Goal: Information Seeking & Learning: Find specific fact

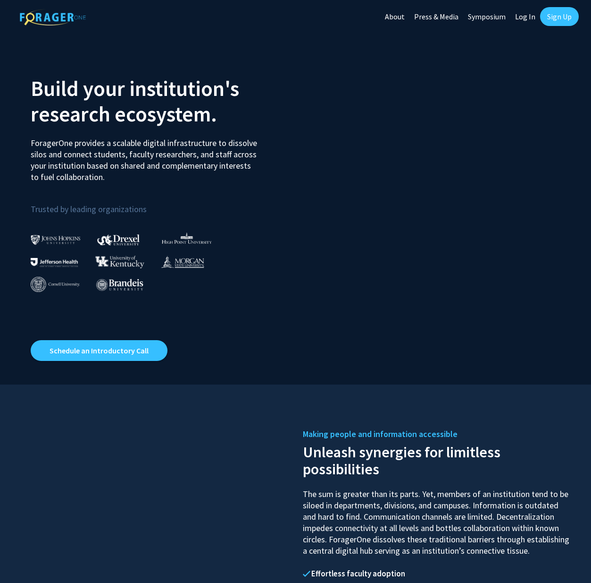
click at [518, 18] on link "Log In" at bounding box center [526, 16] width 30 height 33
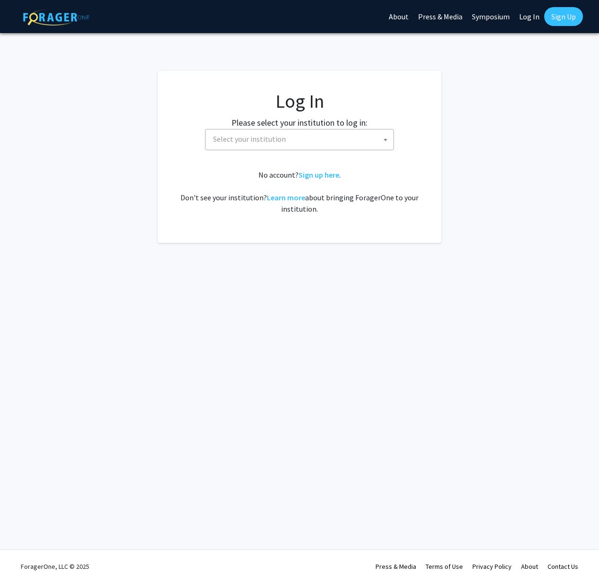
click at [310, 146] on span "Select your institution" at bounding box center [301, 138] width 184 height 19
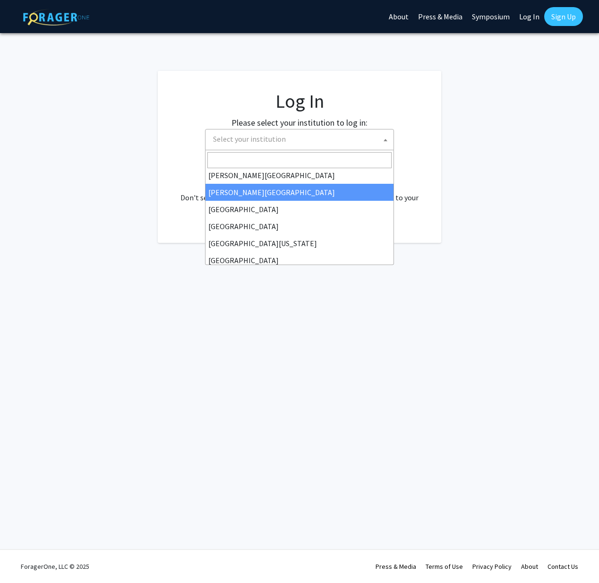
scroll to position [62, 0]
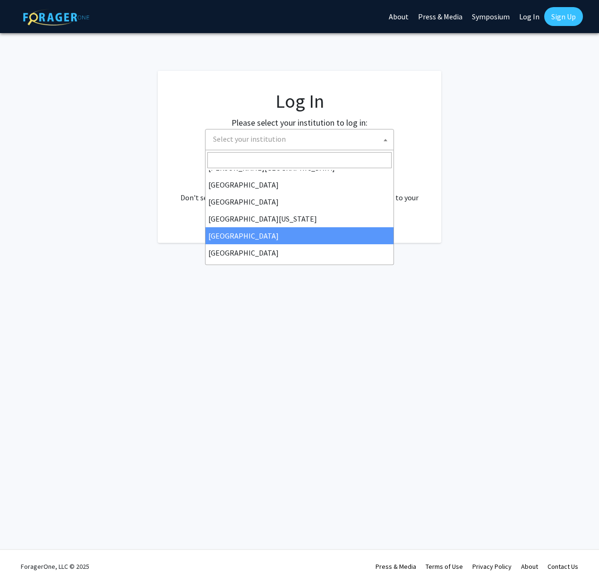
select select "12"
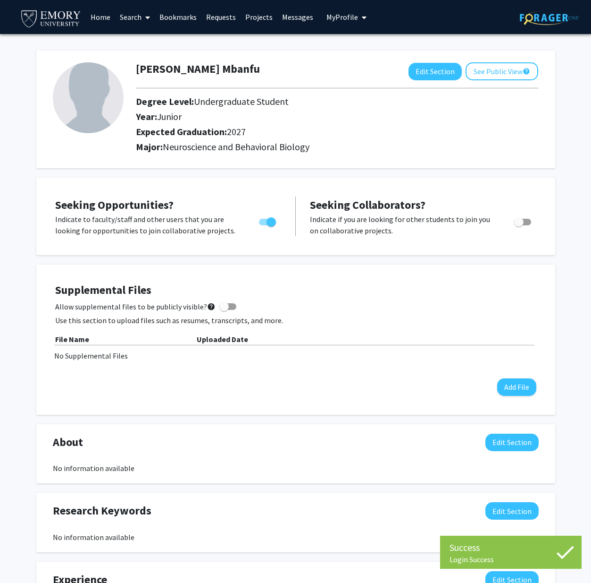
click at [349, 25] on button "My Profile" at bounding box center [347, 17] width 46 height 34
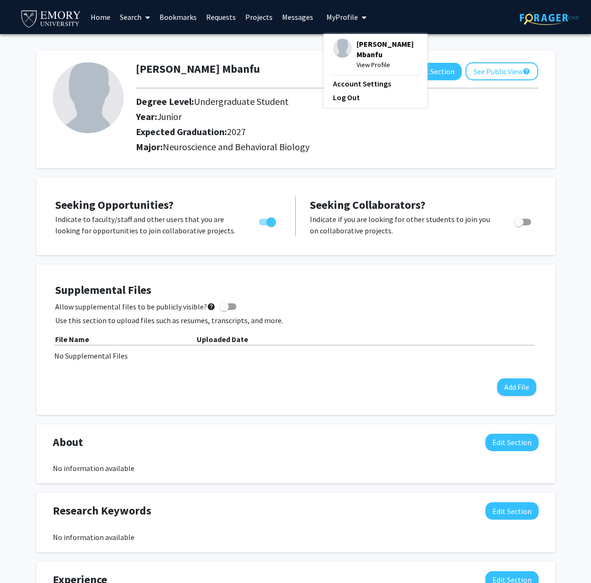
click at [201, 75] on h1 "[PERSON_NAME] Mbanfu" at bounding box center [198, 69] width 124 height 14
click at [133, 18] on link "Search" at bounding box center [135, 16] width 40 height 33
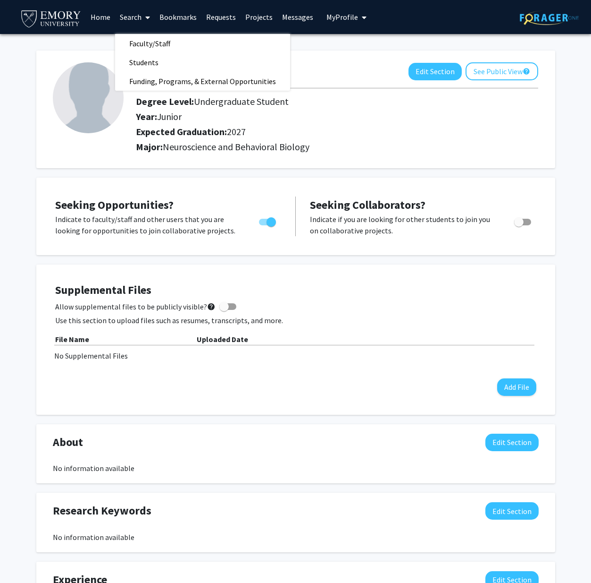
click at [115, 21] on link "Search" at bounding box center [135, 16] width 40 height 33
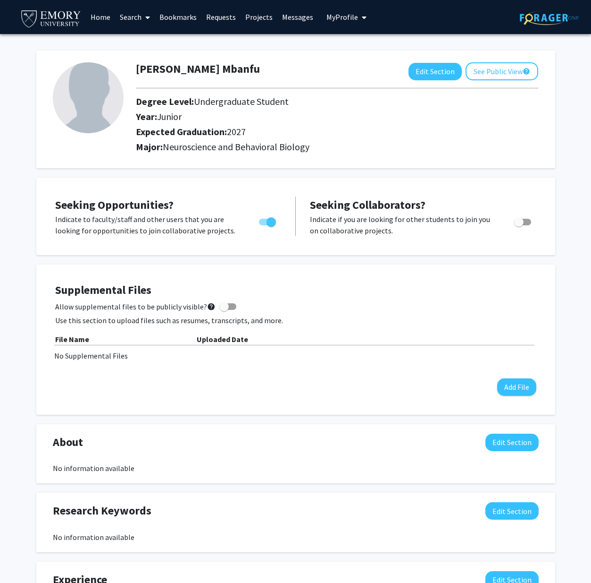
click at [352, 22] on button "My Profile" at bounding box center [347, 17] width 46 height 34
click at [358, 63] on span "View Profile" at bounding box center [387, 64] width 61 height 10
click at [244, 19] on link "Projects" at bounding box center [259, 16] width 37 height 33
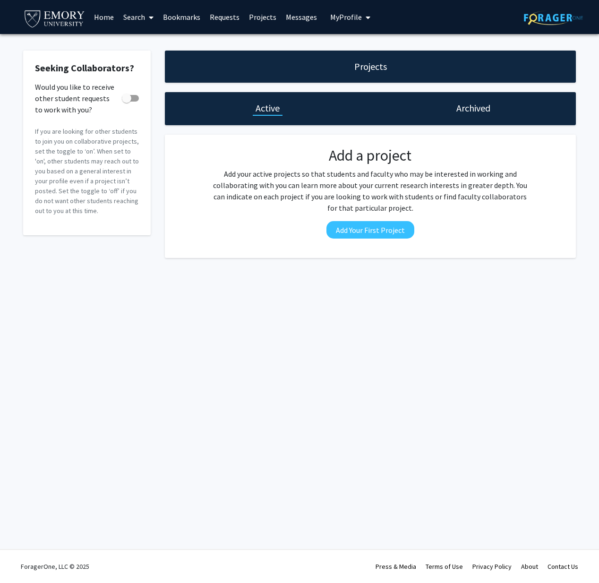
click at [255, 20] on link "Projects" at bounding box center [262, 16] width 37 height 33
click at [238, 20] on link "Requests" at bounding box center [224, 16] width 39 height 33
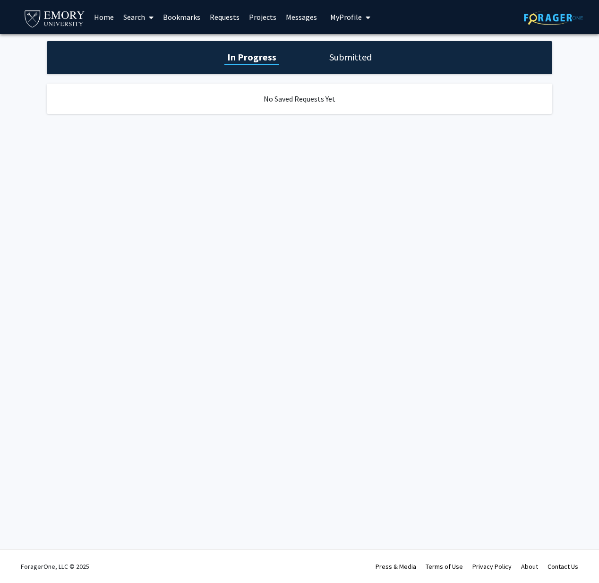
drag, startPoint x: 202, startPoint y: 19, endPoint x: 197, endPoint y: 18, distance: 4.7
click at [201, 19] on link "Bookmarks" at bounding box center [181, 16] width 47 height 33
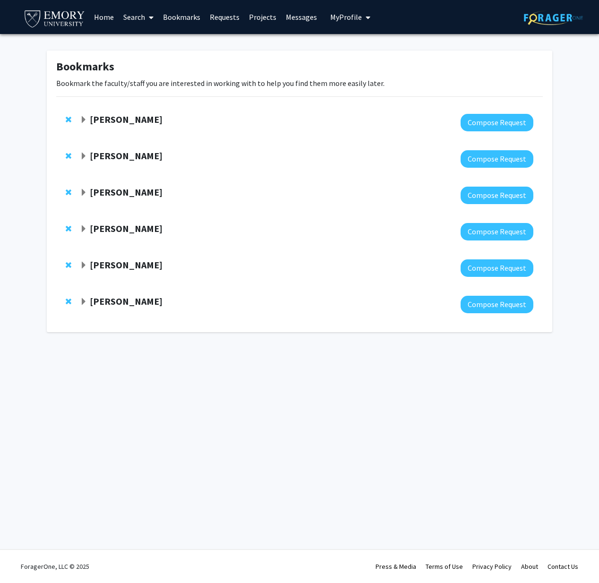
click at [118, 263] on strong "[PERSON_NAME]" at bounding box center [126, 265] width 73 height 12
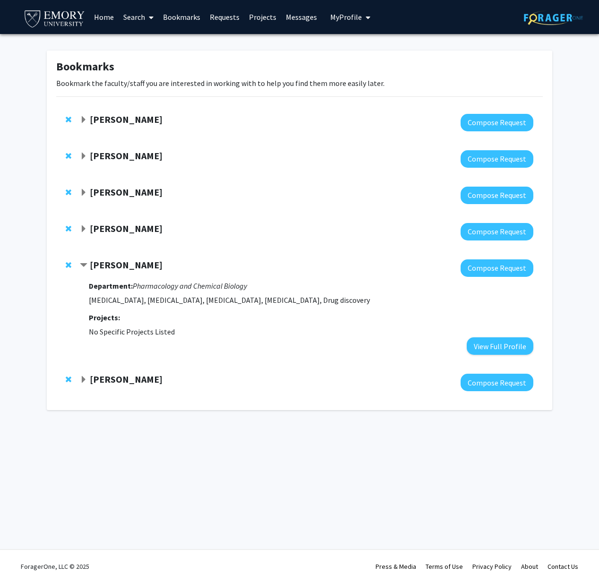
click at [118, 263] on strong "[PERSON_NAME]" at bounding box center [126, 265] width 73 height 12
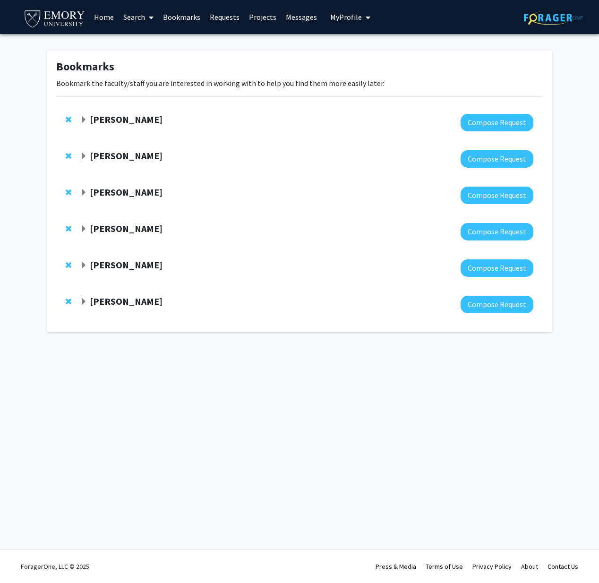
click at [107, 230] on strong "[PERSON_NAME]" at bounding box center [126, 228] width 73 height 12
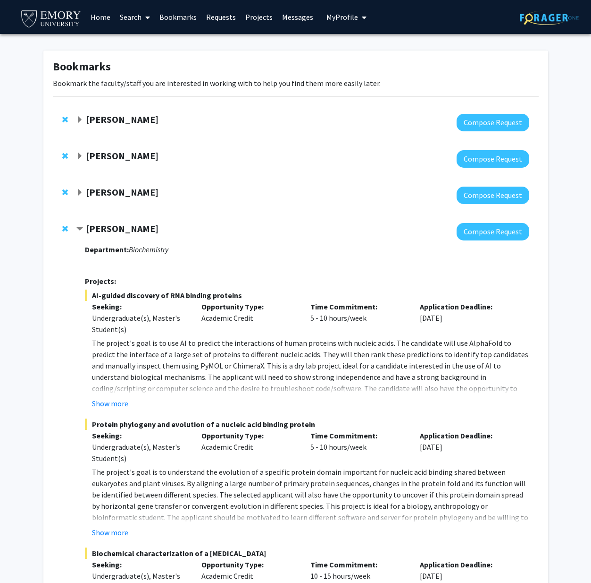
click at [117, 233] on strong "[PERSON_NAME]" at bounding box center [122, 228] width 73 height 12
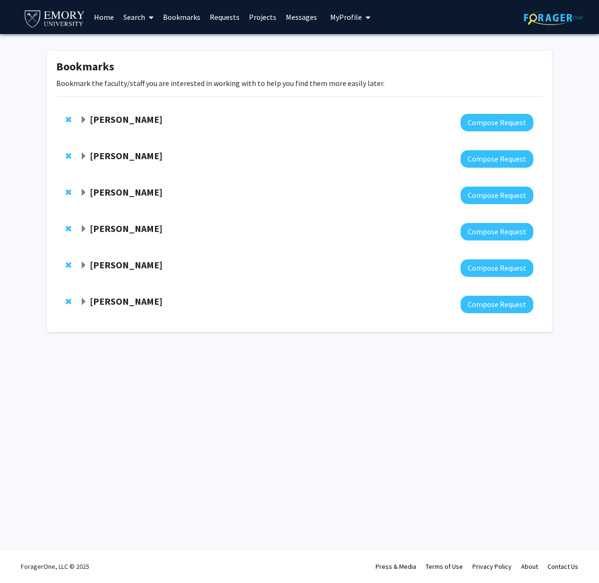
drag, startPoint x: 117, startPoint y: 207, endPoint x: 118, endPoint y: 198, distance: 9.0
click at [117, 206] on div "[PERSON_NAME] Compose Request" at bounding box center [299, 195] width 486 height 36
click at [118, 194] on strong "[PERSON_NAME]" at bounding box center [126, 192] width 73 height 12
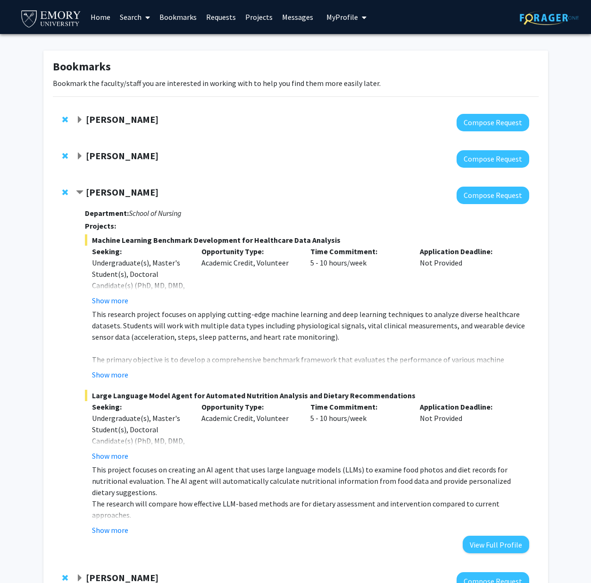
click at [118, 194] on strong "[PERSON_NAME]" at bounding box center [122, 192] width 73 height 12
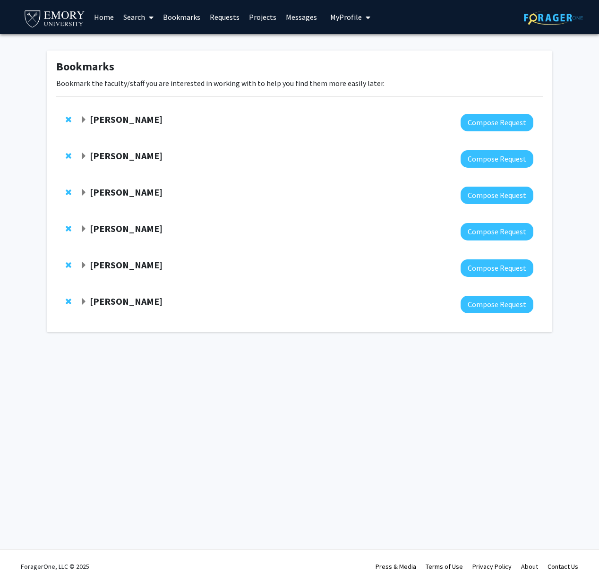
click at [135, 295] on div "[PERSON_NAME] Compose Request" at bounding box center [299, 304] width 486 height 36
click at [135, 303] on strong "[PERSON_NAME]" at bounding box center [126, 301] width 73 height 12
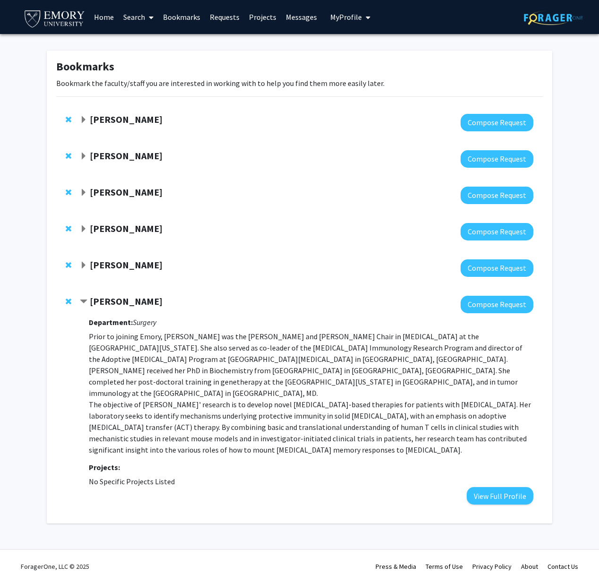
drag, startPoint x: 130, startPoint y: 129, endPoint x: 135, endPoint y: 125, distance: 6.0
click at [130, 129] on div at bounding box center [306, 122] width 453 height 17
click at [135, 125] on strong "[PERSON_NAME]" at bounding box center [126, 119] width 73 height 12
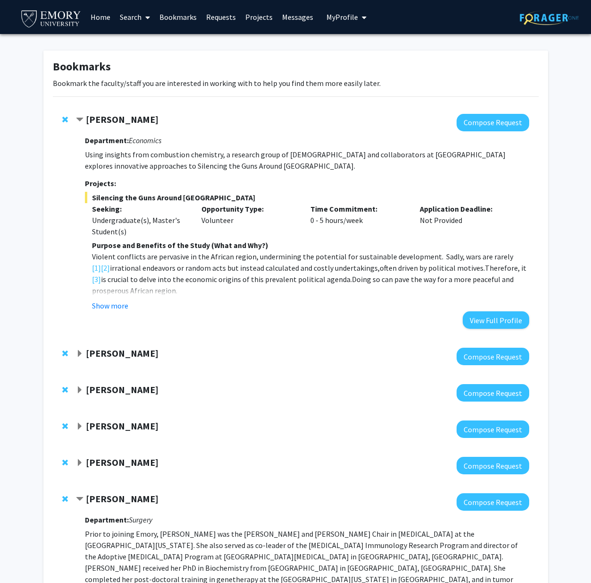
click at [135, 125] on strong "[PERSON_NAME]" at bounding box center [122, 119] width 73 height 12
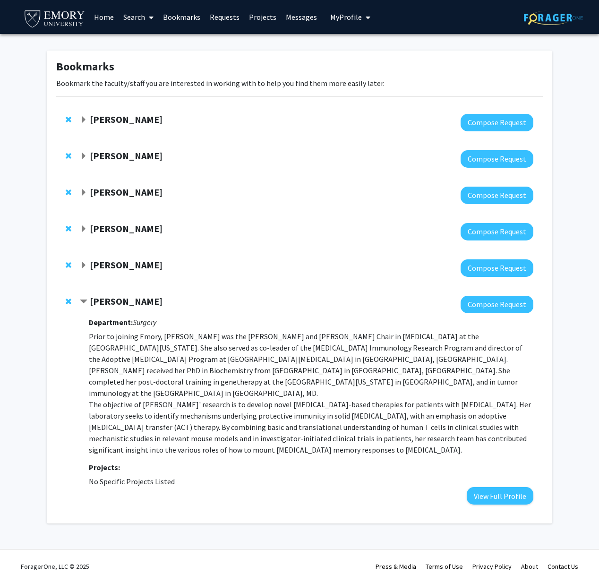
click at [124, 156] on strong "[PERSON_NAME]" at bounding box center [126, 156] width 73 height 12
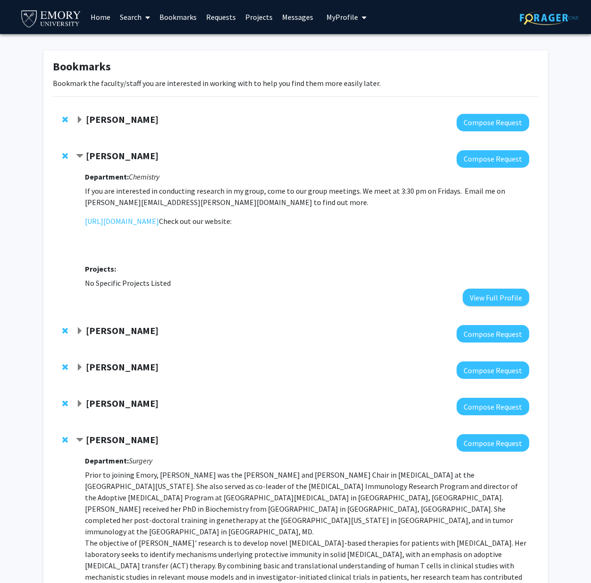
click at [124, 156] on strong "[PERSON_NAME]" at bounding box center [122, 156] width 73 height 12
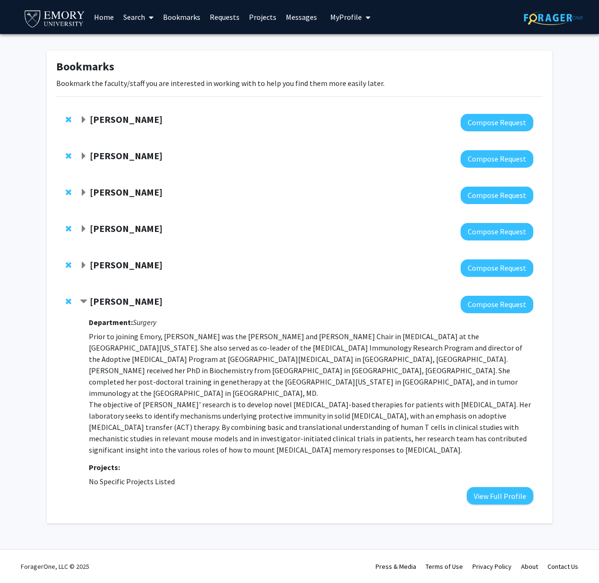
click at [136, 24] on link "Search" at bounding box center [138, 16] width 40 height 33
click at [155, 49] on span "Faculty/Staff" at bounding box center [152, 43] width 69 height 19
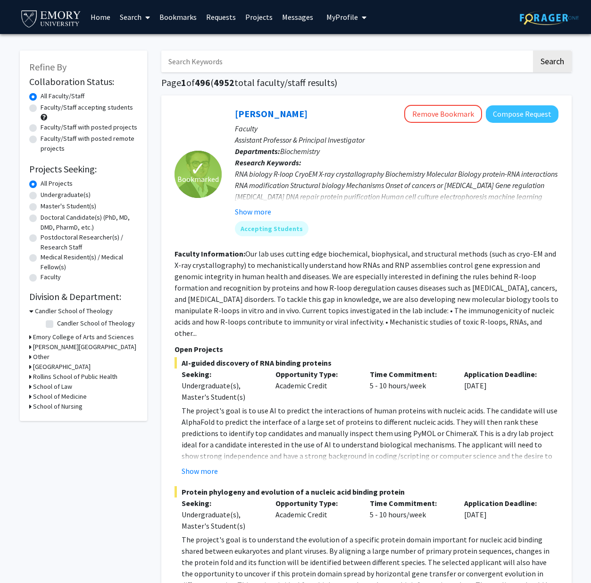
scroll to position [0, 0]
click at [190, 68] on input "Search Keywords" at bounding box center [346, 61] width 371 height 22
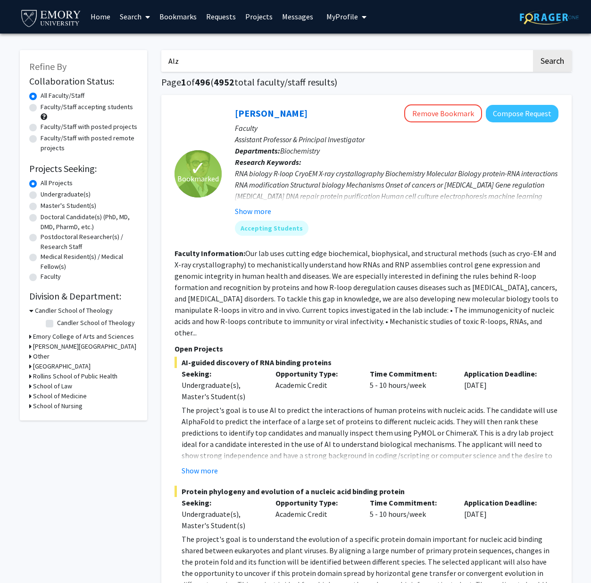
type input "Alz"
click at [552, 62] on button "Search" at bounding box center [552, 61] width 39 height 22
